Goal: Task Accomplishment & Management: Manage account settings

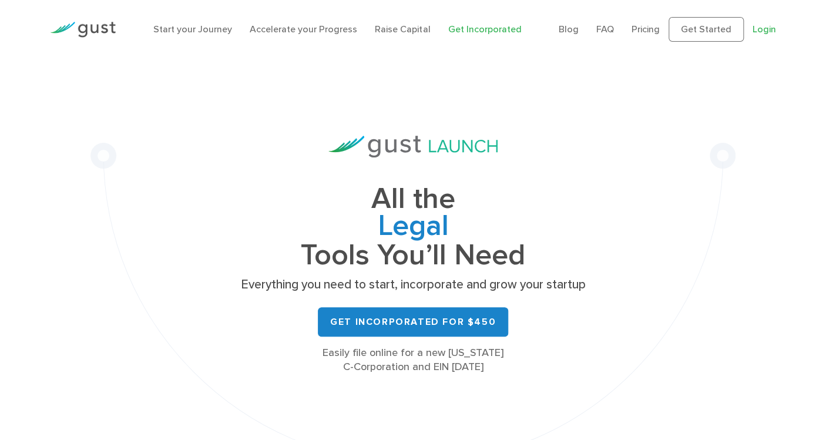
click at [753, 35] on link "Login" at bounding box center [765, 29] width 24 height 11
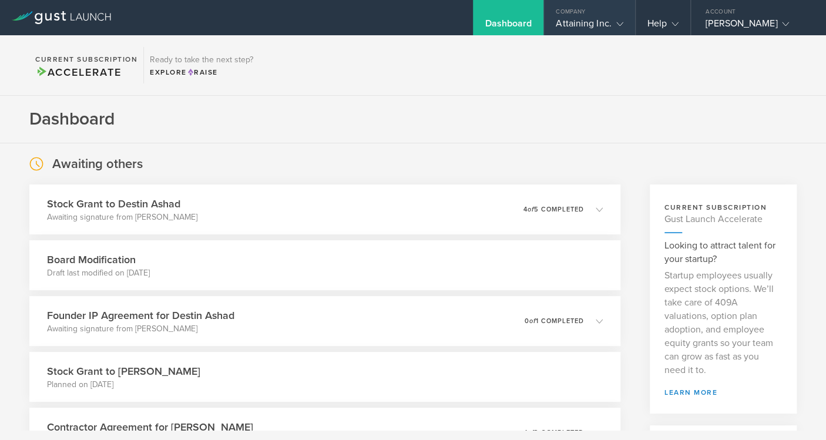
click at [612, 24] on gust-icon at bounding box center [618, 24] width 12 height 12
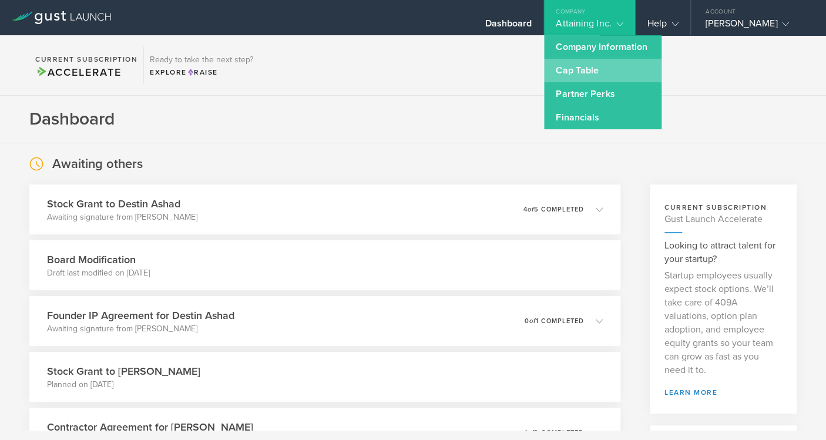
click at [582, 75] on link "Cap Table" at bounding box center [603, 71] width 118 height 24
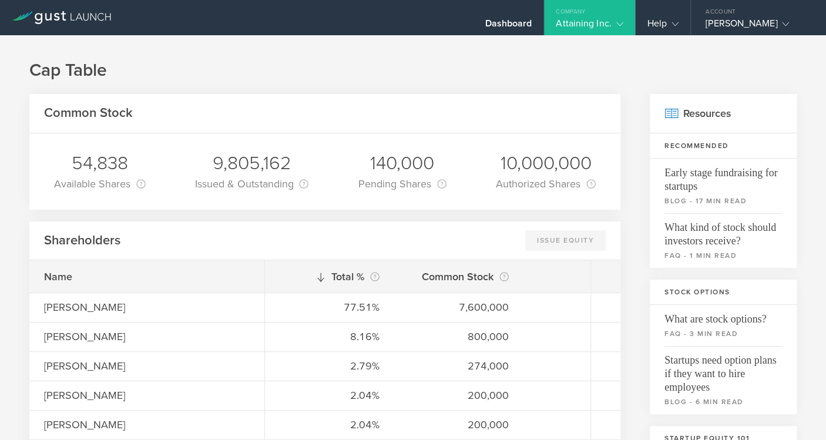
click at [615, 28] on gust-icon at bounding box center [618, 24] width 12 height 12
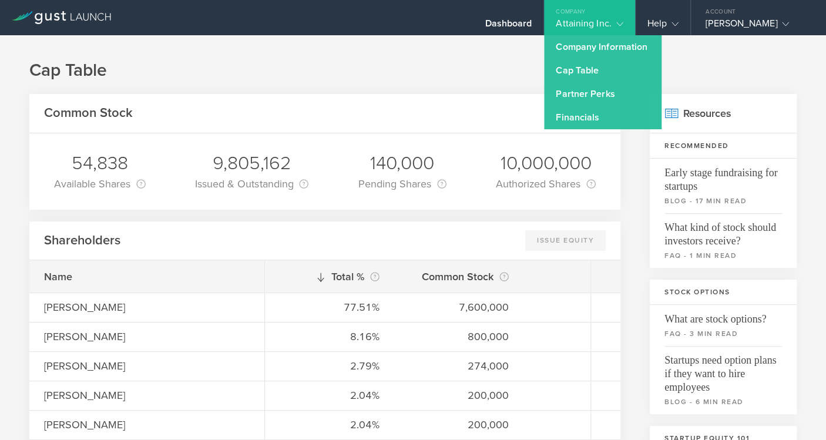
click at [264, 76] on h1 "Cap Table" at bounding box center [413, 71] width 768 height 24
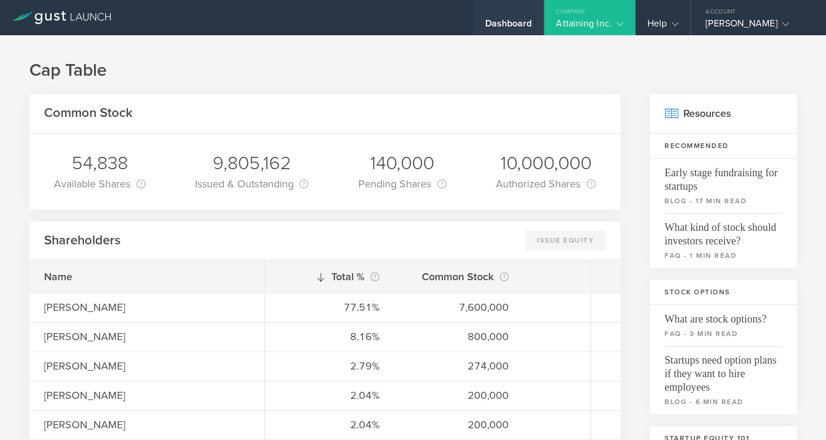
click at [485, 25] on div "Dashboard" at bounding box center [508, 27] width 47 height 18
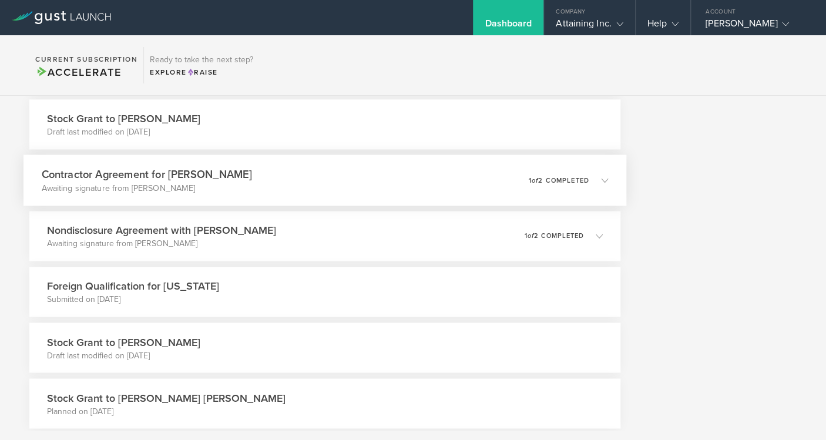
scroll to position [838, 0]
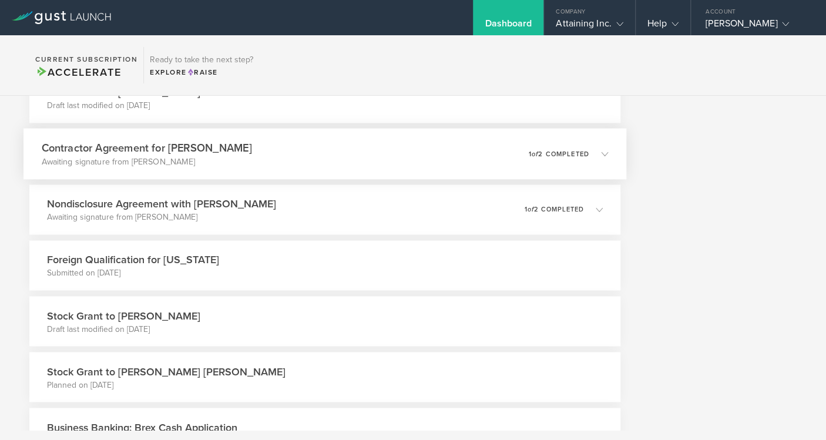
click at [602, 155] on icon at bounding box center [604, 153] width 7 height 7
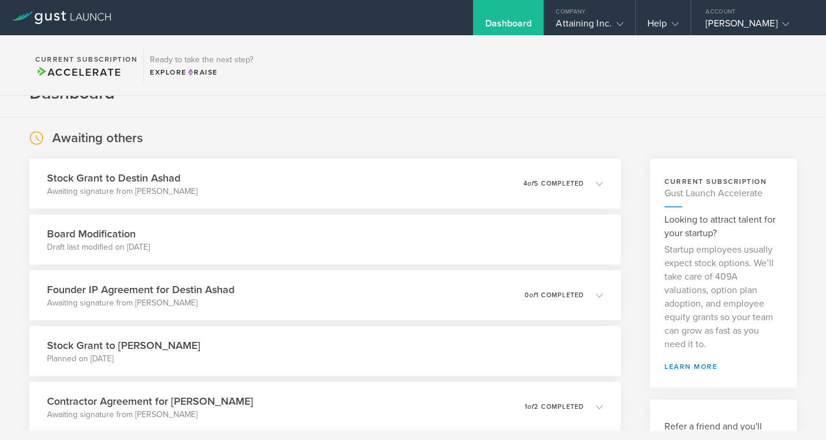
scroll to position [0, 0]
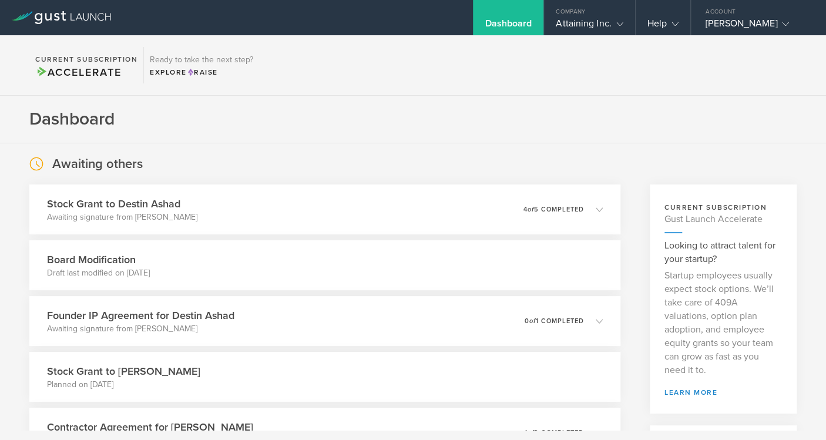
click at [219, 123] on section "Dashboard" at bounding box center [413, 120] width 826 height 48
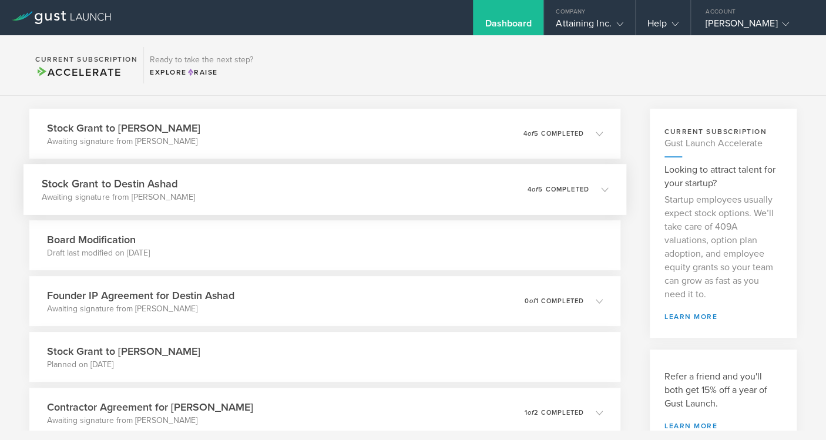
scroll to position [152, 0]
